Goal: Information Seeking & Learning: Learn about a topic

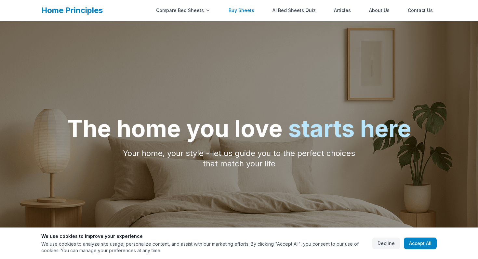
click at [242, 11] on link "Buy Sheets" at bounding box center [242, 10] width 34 height 13
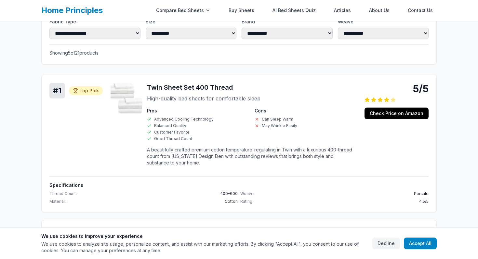
scroll to position [126, 0]
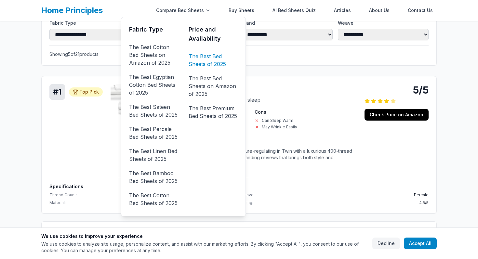
click at [214, 61] on link "The Best Bed Sheets of 2025" at bounding box center [213, 60] width 49 height 18
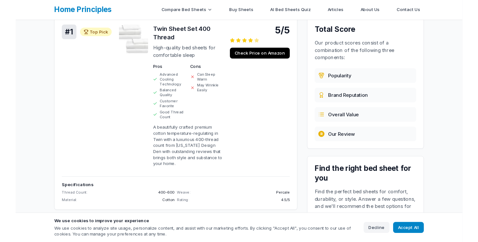
scroll to position [76, 0]
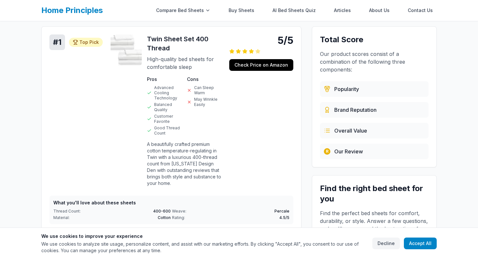
scroll to position [102, 0]
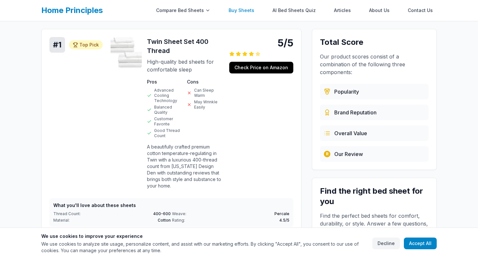
click at [249, 10] on link "Buy Sheets" at bounding box center [242, 10] width 34 height 13
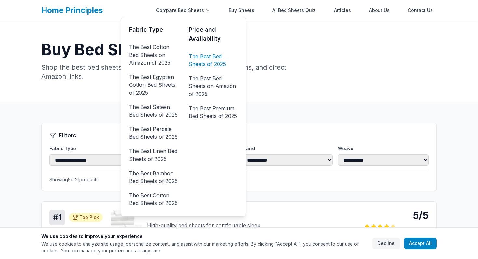
click at [212, 59] on link "The Best Bed Sheets of 2025" at bounding box center [213, 60] width 49 height 18
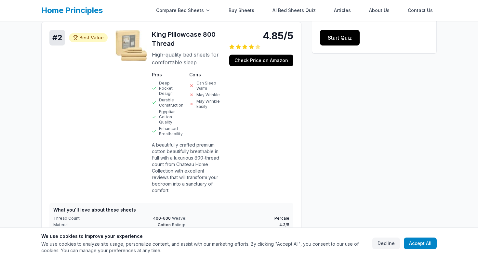
scroll to position [291, 0]
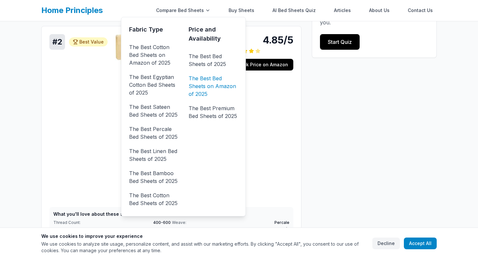
click at [212, 76] on link "The Best Bed Sheets on Amazon of 2025" at bounding box center [213, 86] width 49 height 26
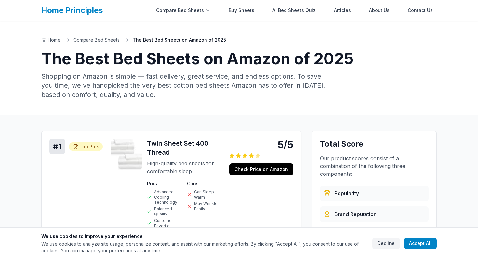
click at [399, 66] on h1 "The Best Bed Sheets on Amazon of 2025" at bounding box center [239, 59] width 396 height 16
